Goal: Task Accomplishment & Management: Manage account settings

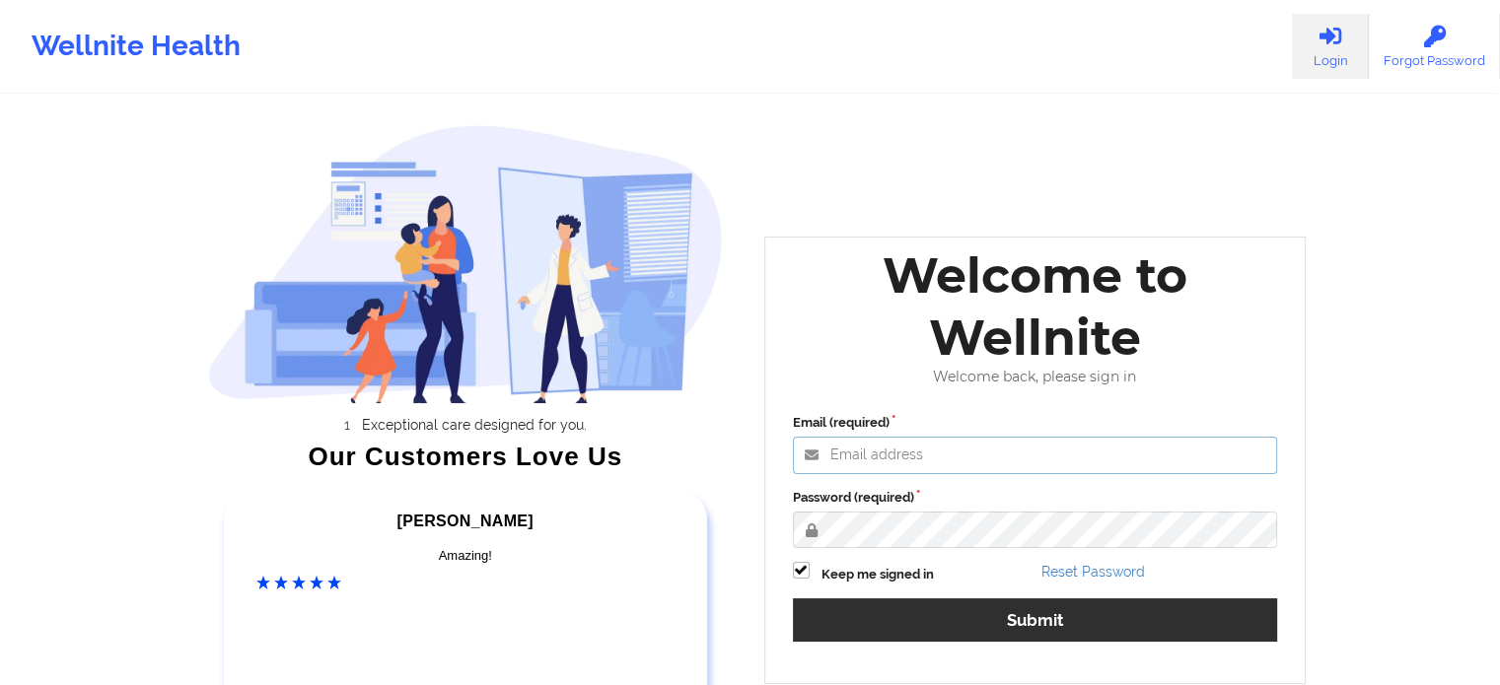
type input "[EMAIL_ADDRESS][DOMAIN_NAME]"
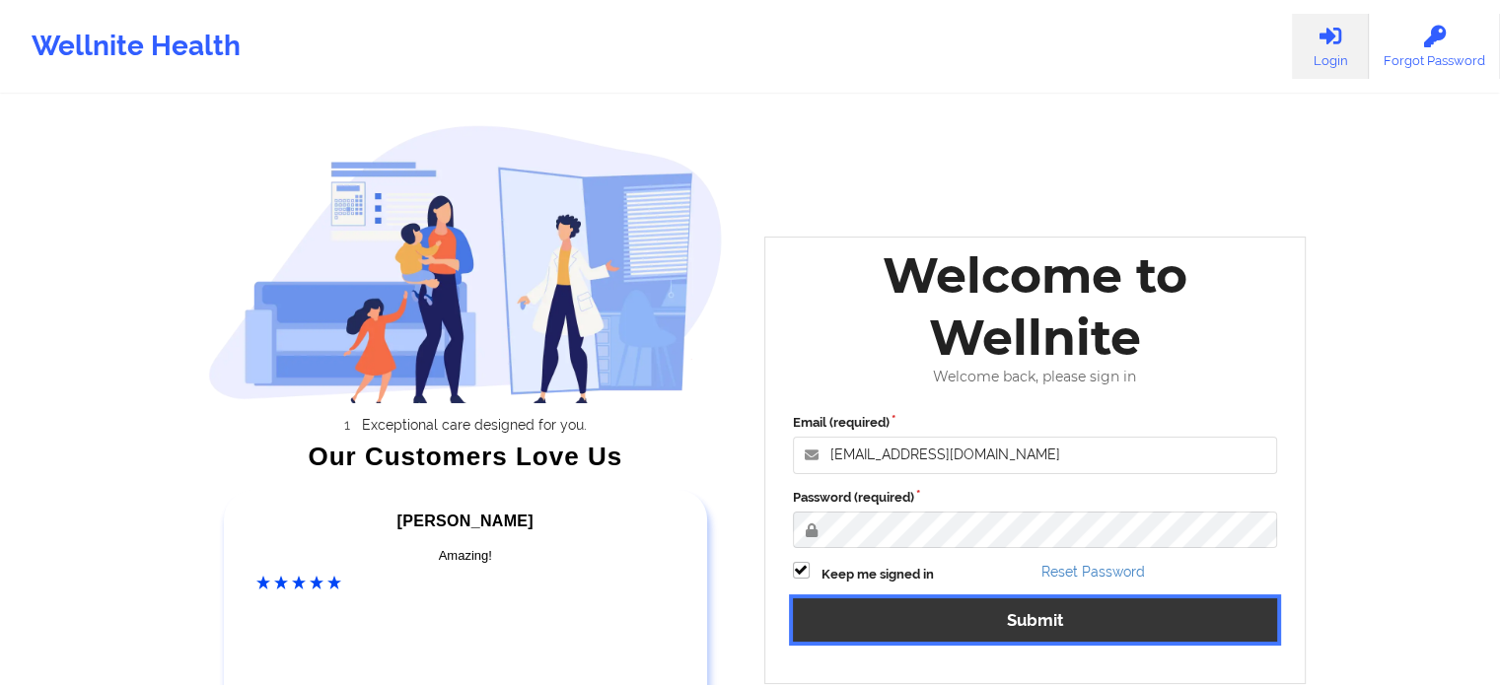
click at [1010, 622] on button "Submit" at bounding box center [1035, 620] width 485 height 42
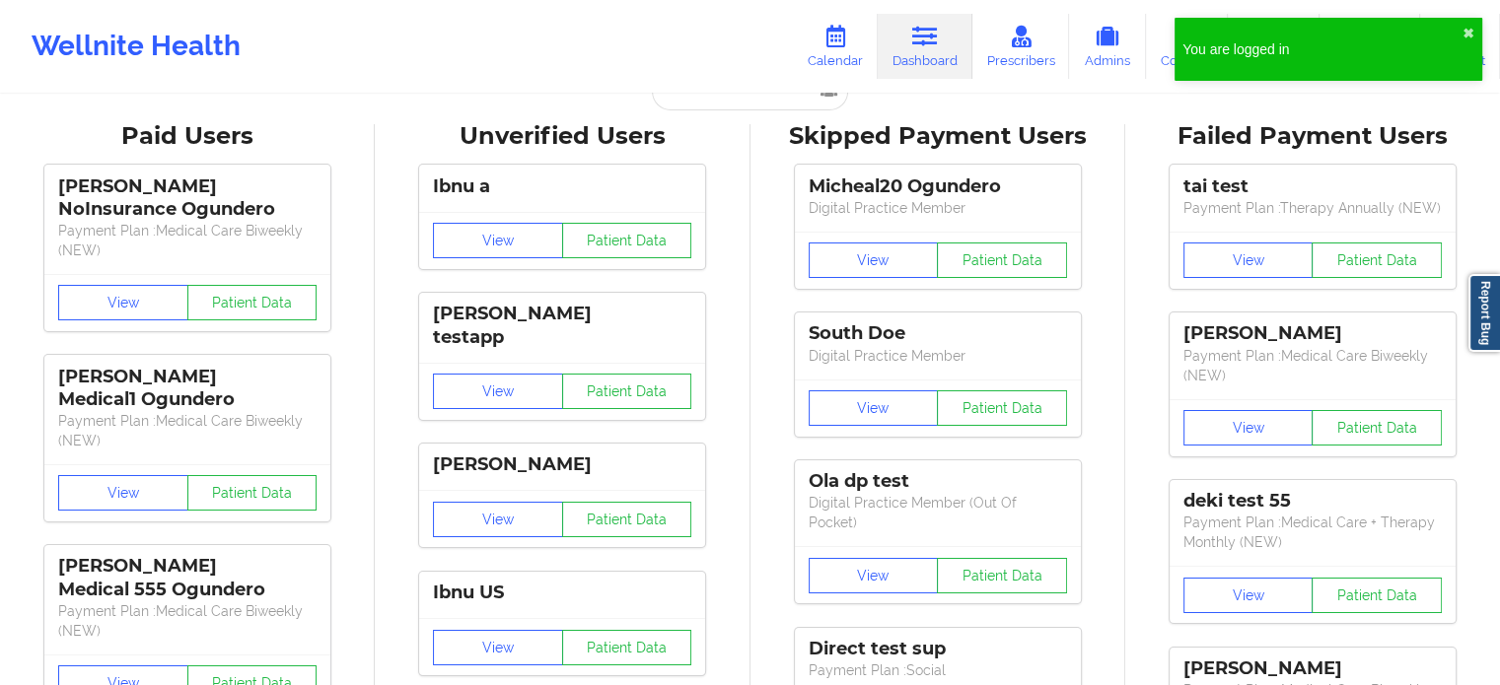
scroll to position [39, 0]
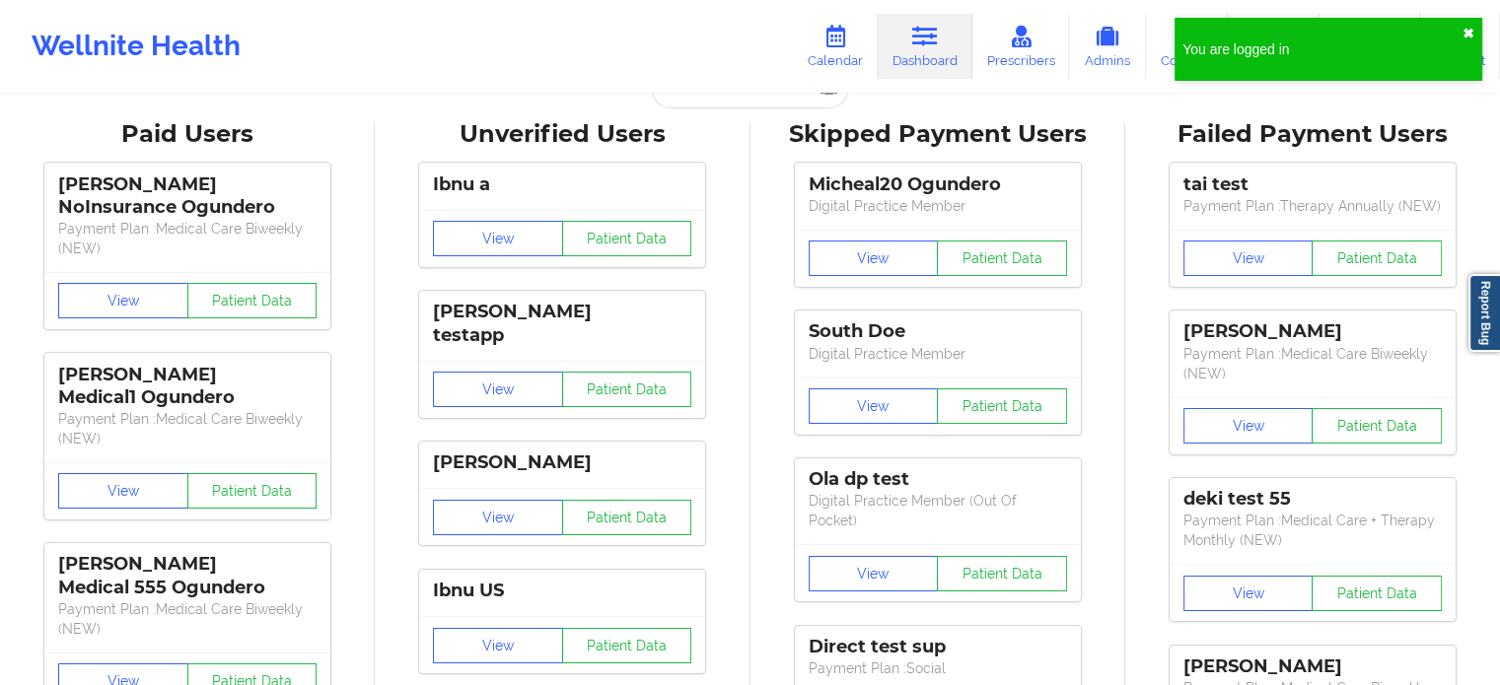
click at [1467, 36] on button "✖︎" at bounding box center [1468, 34] width 12 height 16
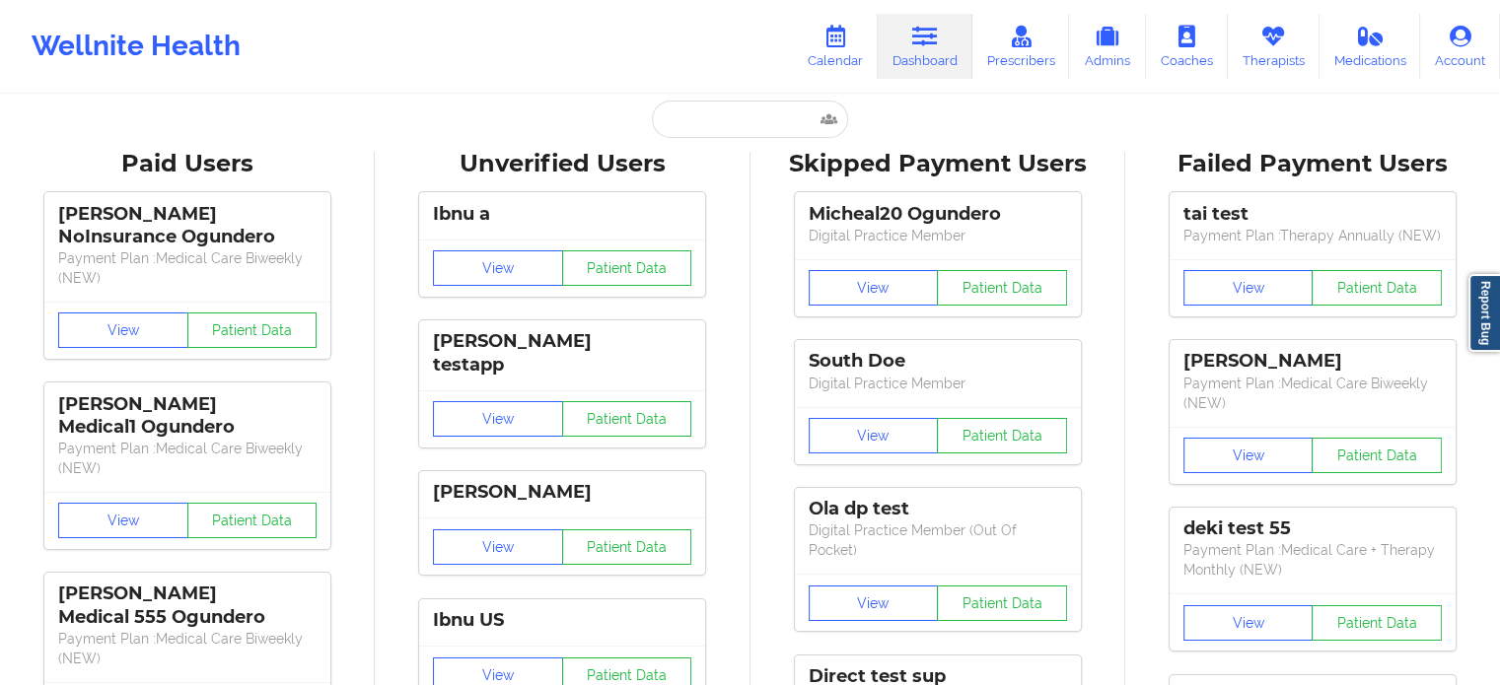
scroll to position [0, 0]
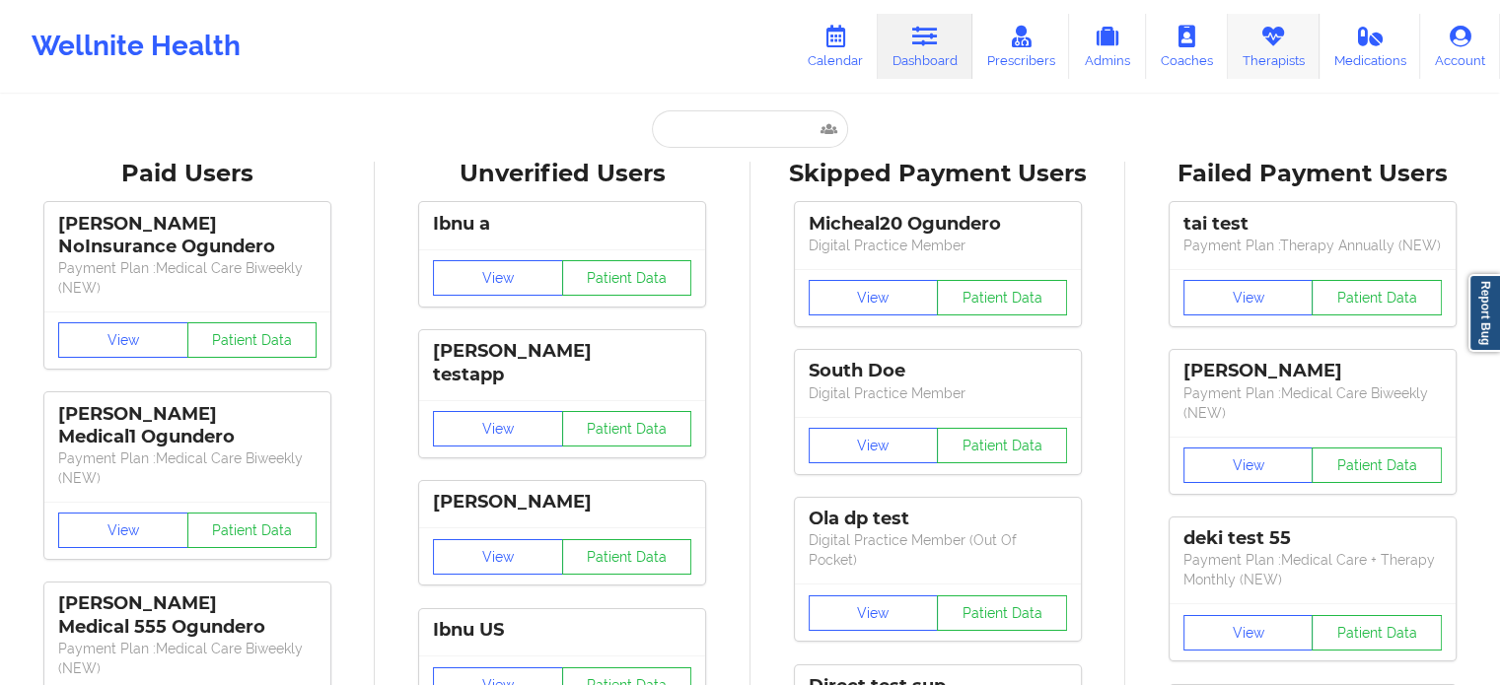
click at [1239, 50] on link "Therapists" at bounding box center [1274, 46] width 92 height 65
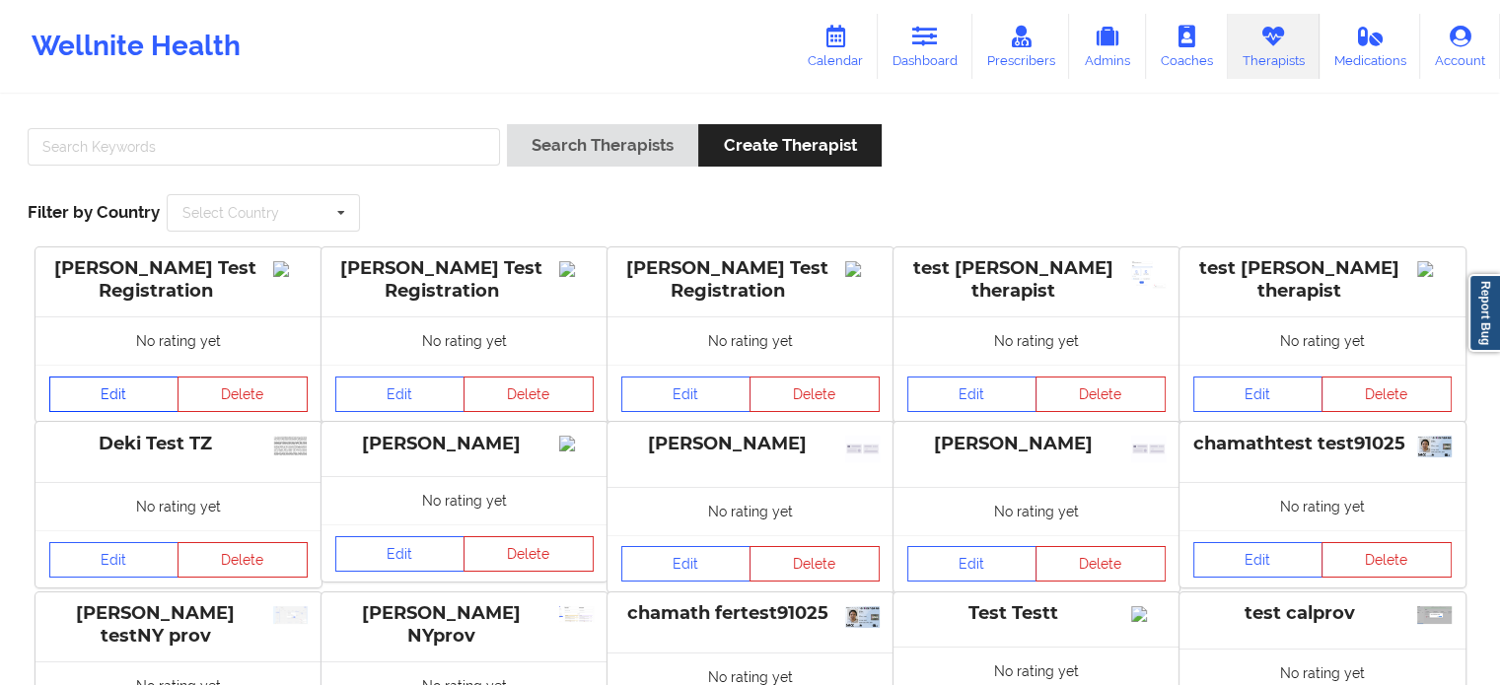
click at [155, 389] on link "Edit" at bounding box center [114, 394] width 130 height 35
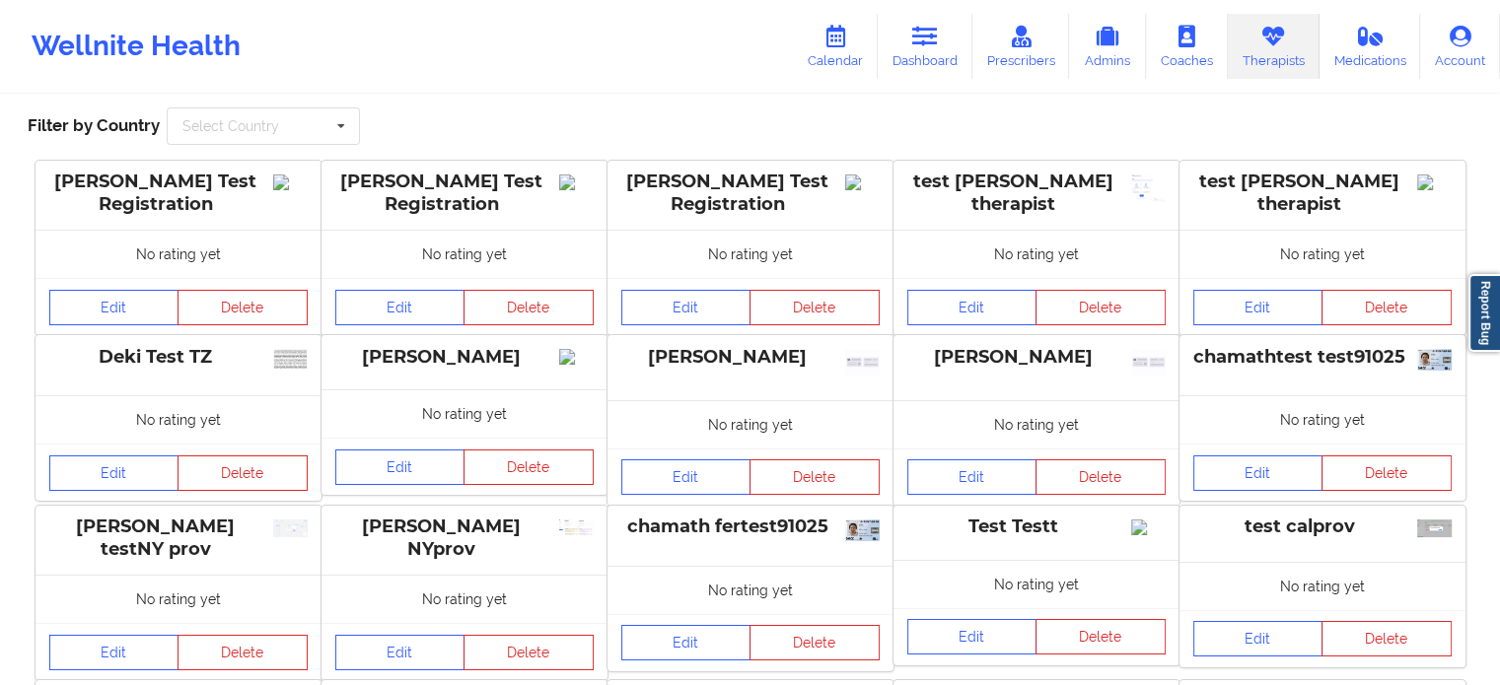
scroll to position [71, 0]
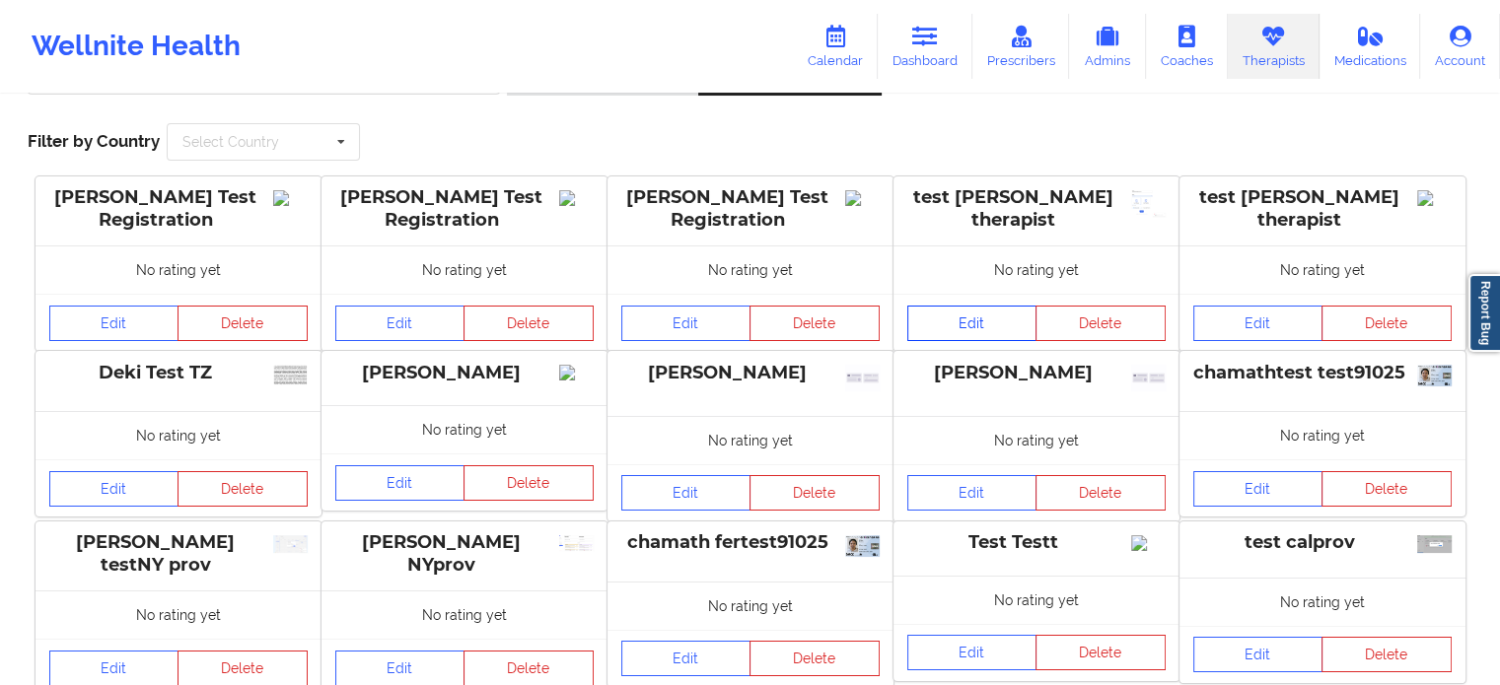
click at [961, 318] on link "Edit" at bounding box center [972, 323] width 130 height 35
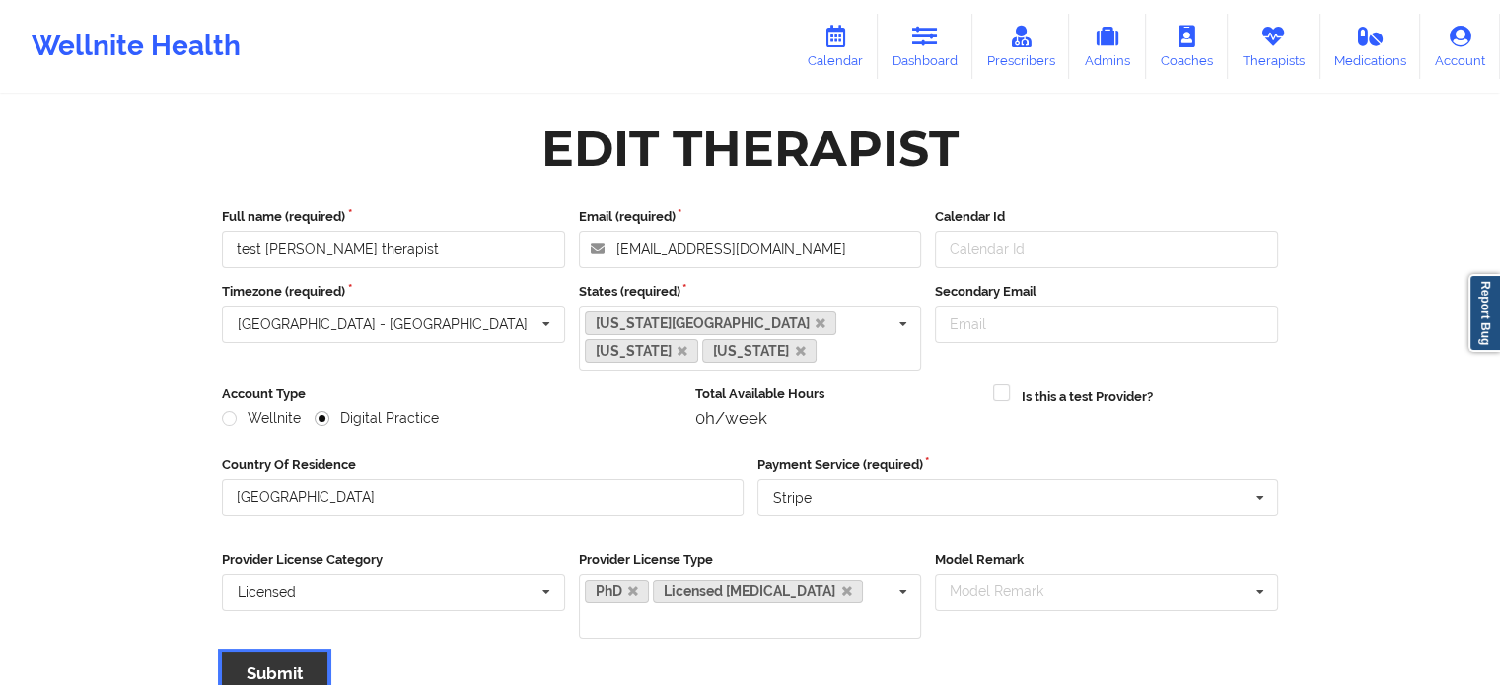
click at [265, 653] on button "Submit" at bounding box center [275, 674] width 106 height 42
click at [278, 653] on button "Submit" at bounding box center [275, 674] width 106 height 42
